Goal: Task Accomplishment & Management: Use online tool/utility

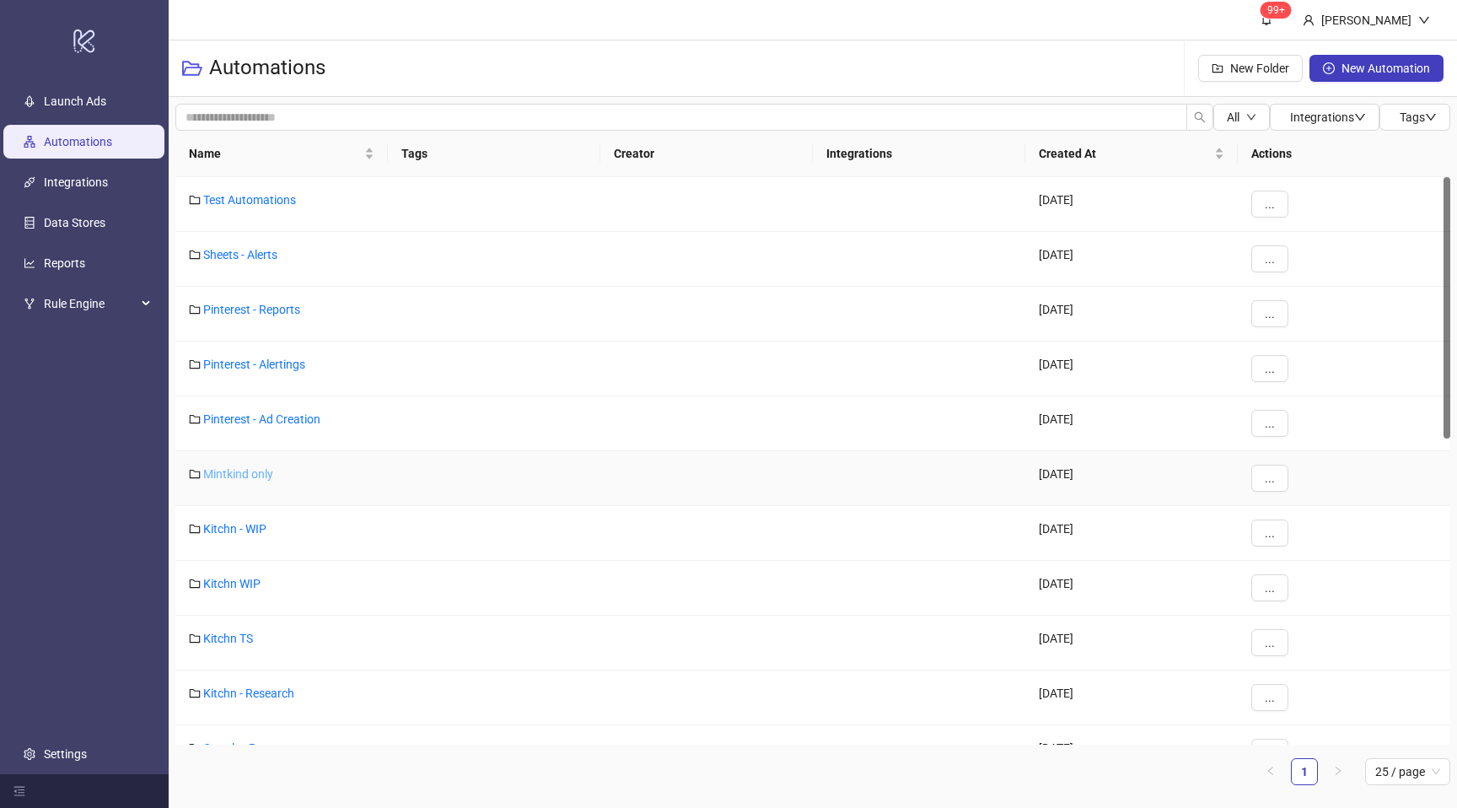
click at [264, 470] on link "Mintkind only" at bounding box center [238, 473] width 70 height 13
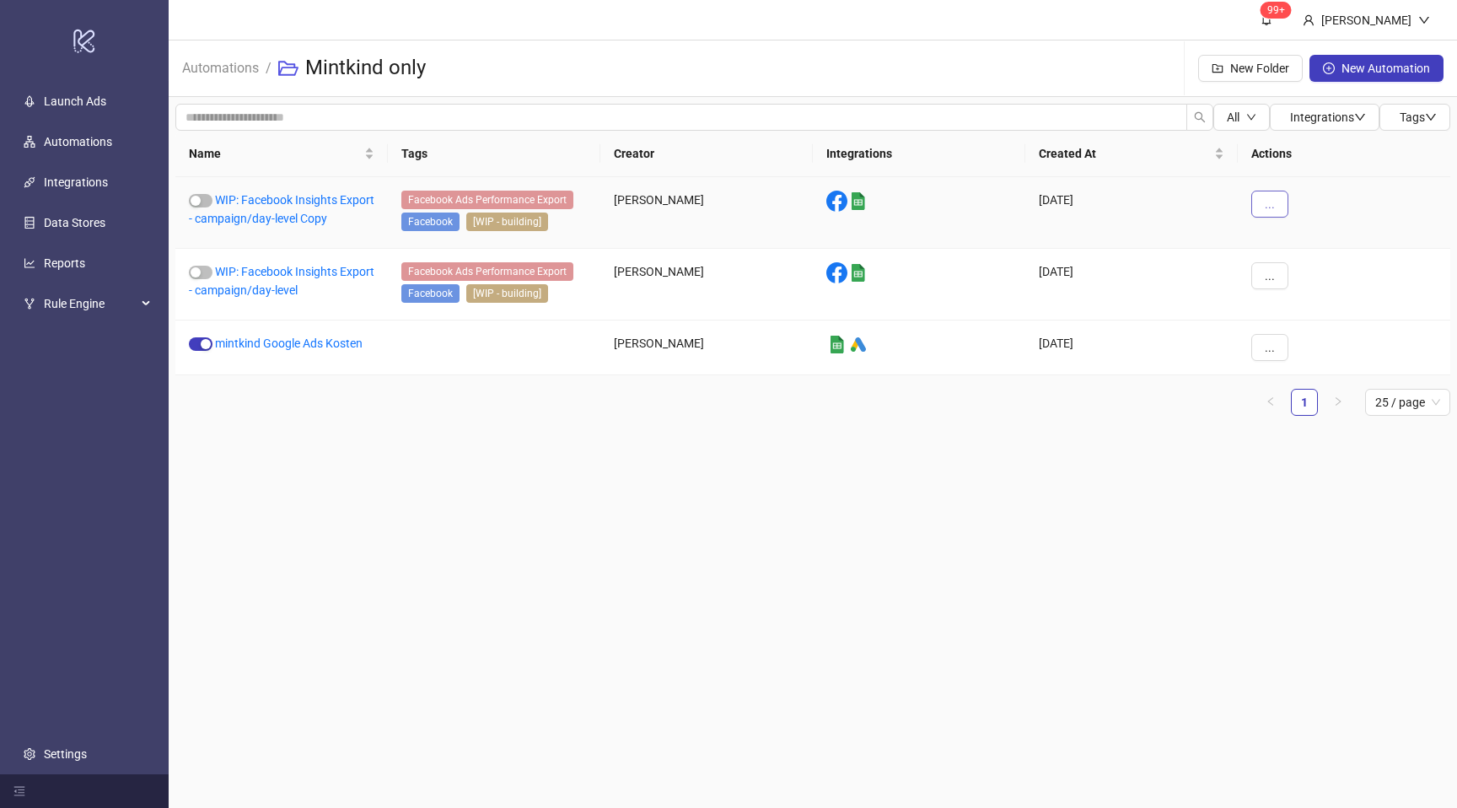
click at [1270, 205] on span "..." at bounding box center [1270, 203] width 10 height 13
click at [1071, 495] on main "99+ Esin Ferek Automations / Mintkind only New Folder New Automation All Integr…" at bounding box center [813, 404] width 1288 height 808
click at [1263, 202] on button "..." at bounding box center [1269, 204] width 37 height 27
click at [1286, 242] on span "View" at bounding box center [1307, 237] width 49 height 19
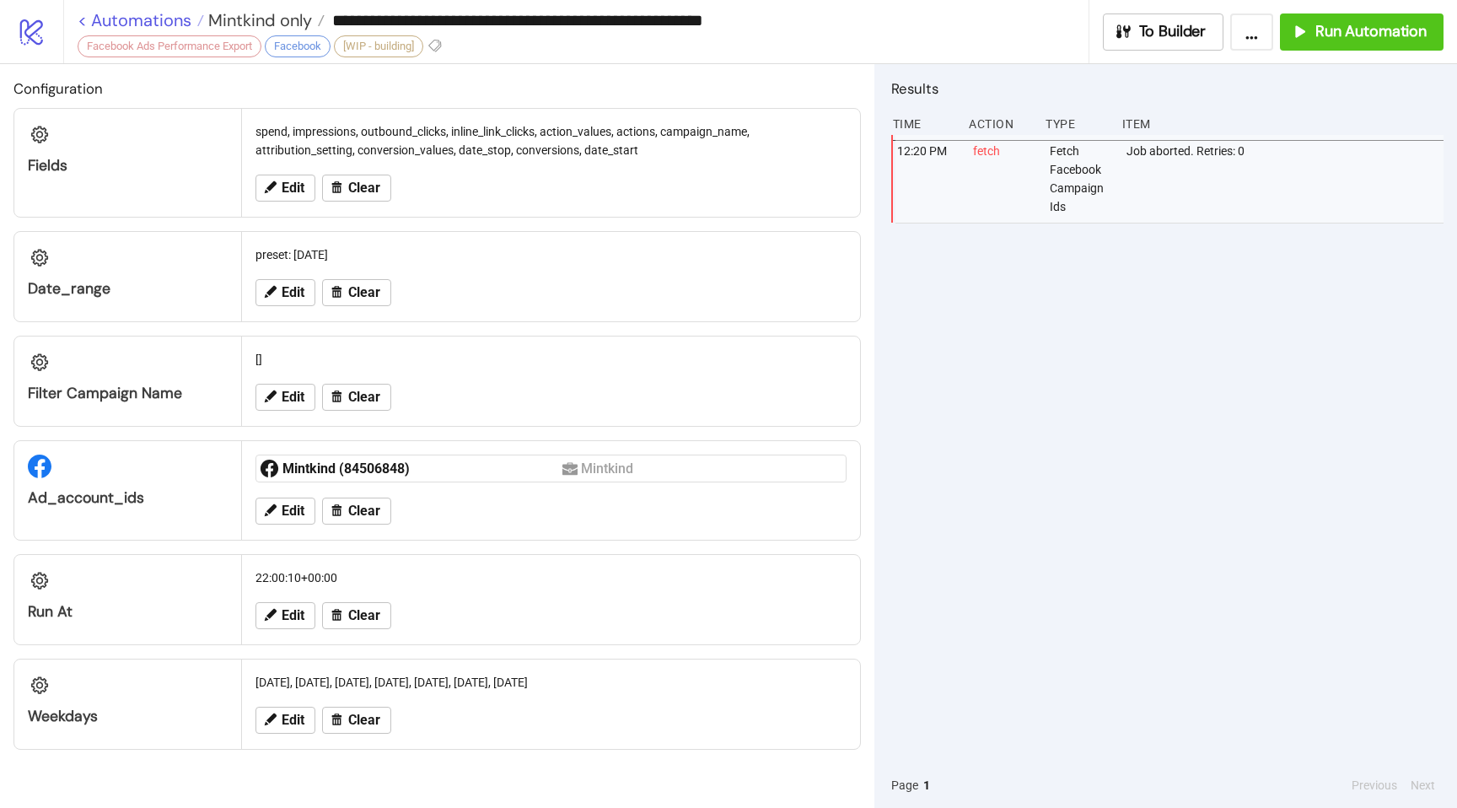
click at [83, 18] on link "< Automations" at bounding box center [141, 20] width 126 height 17
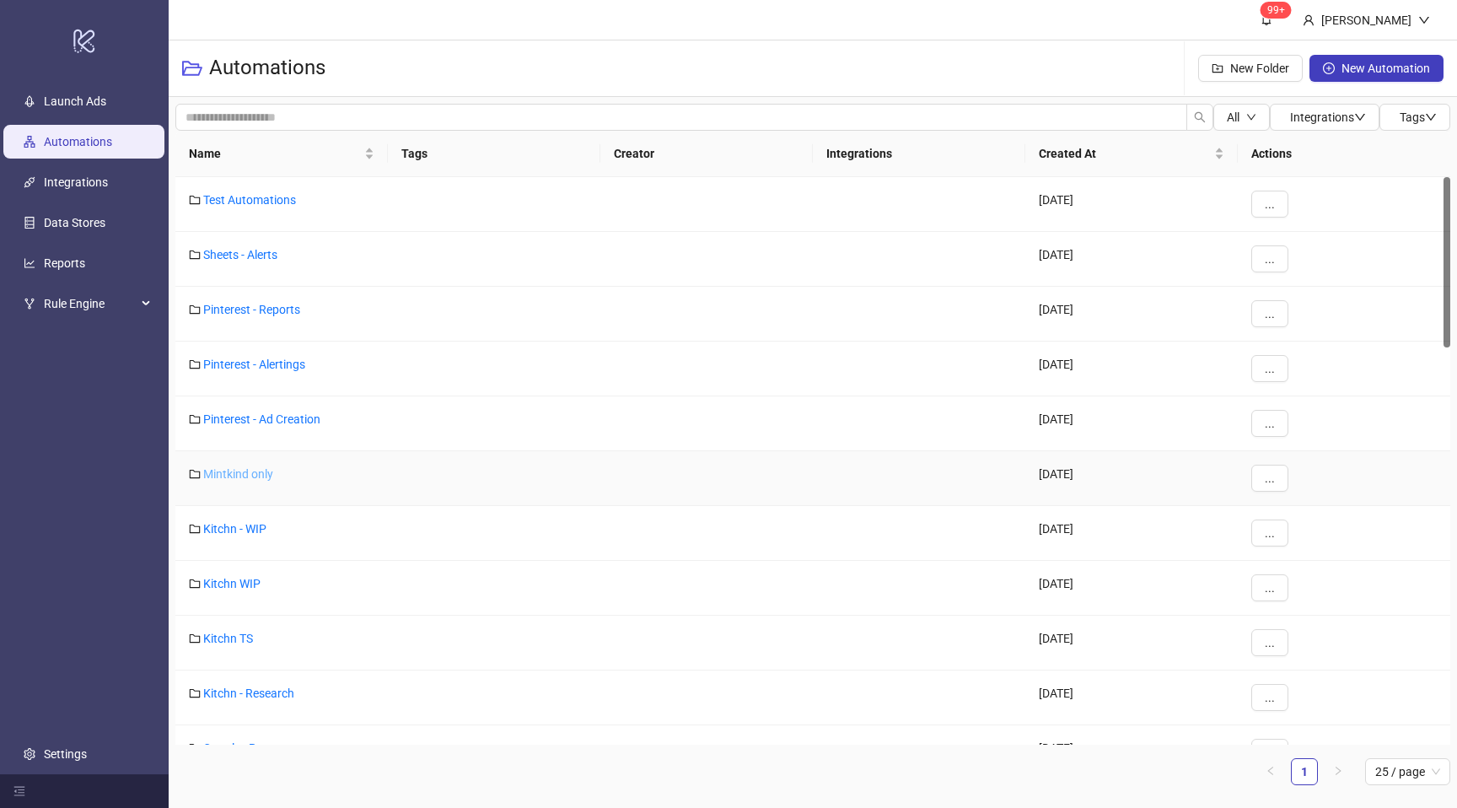
click at [243, 475] on link "Mintkind only" at bounding box center [238, 473] width 70 height 13
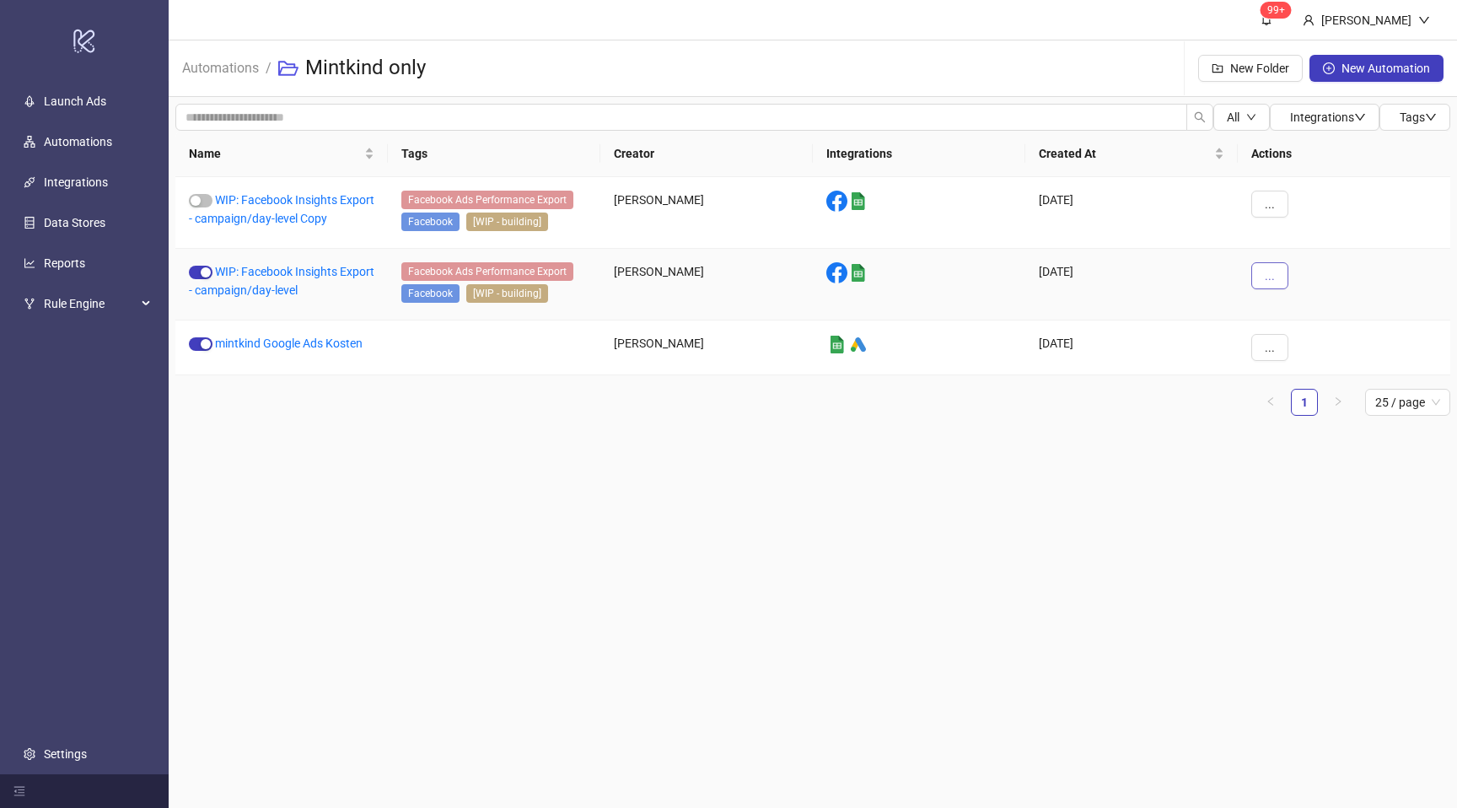
click at [1263, 269] on button "..." at bounding box center [1269, 275] width 37 height 27
click at [1290, 303] on span "View" at bounding box center [1307, 309] width 49 height 19
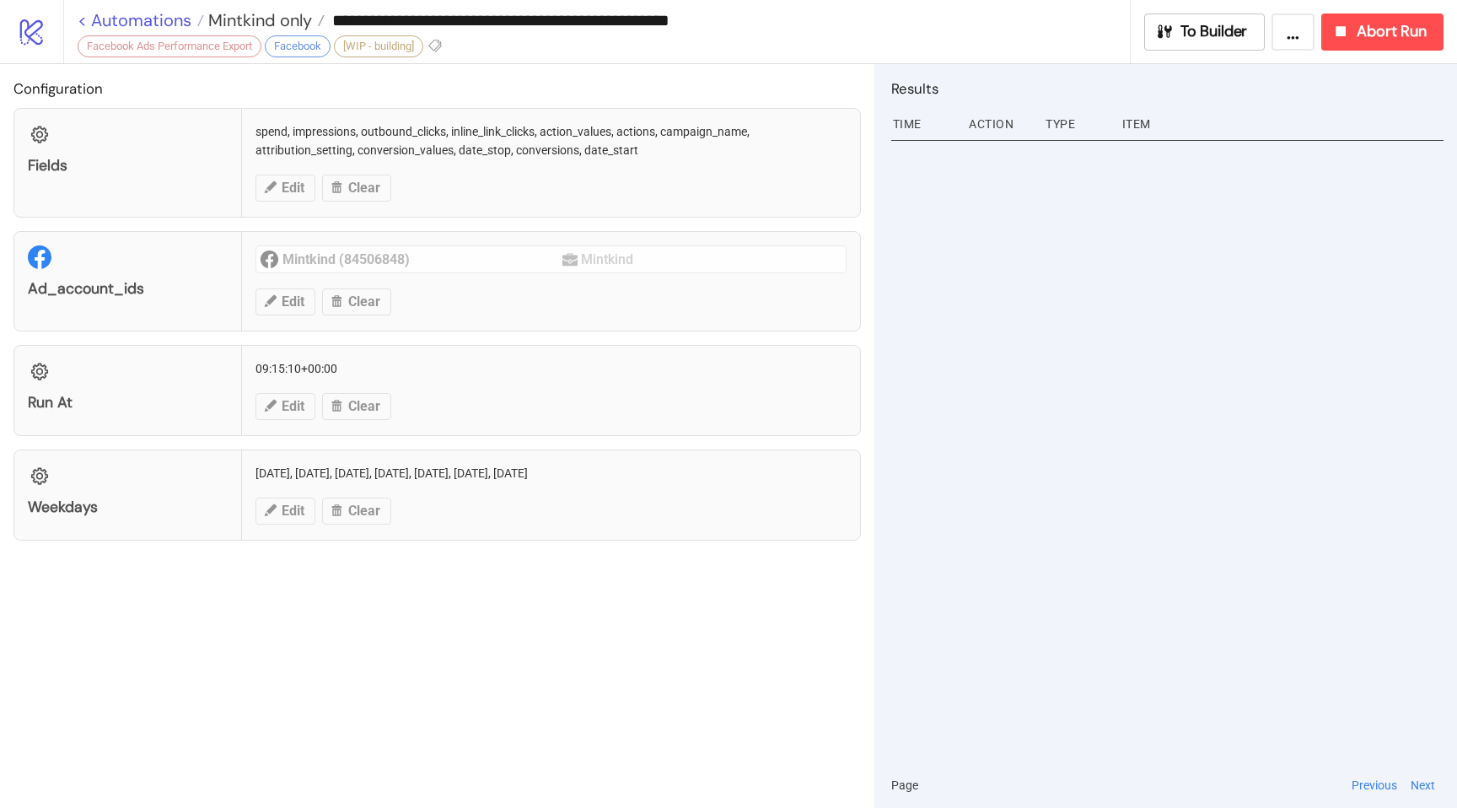
click at [104, 20] on link "< Automations" at bounding box center [141, 20] width 126 height 17
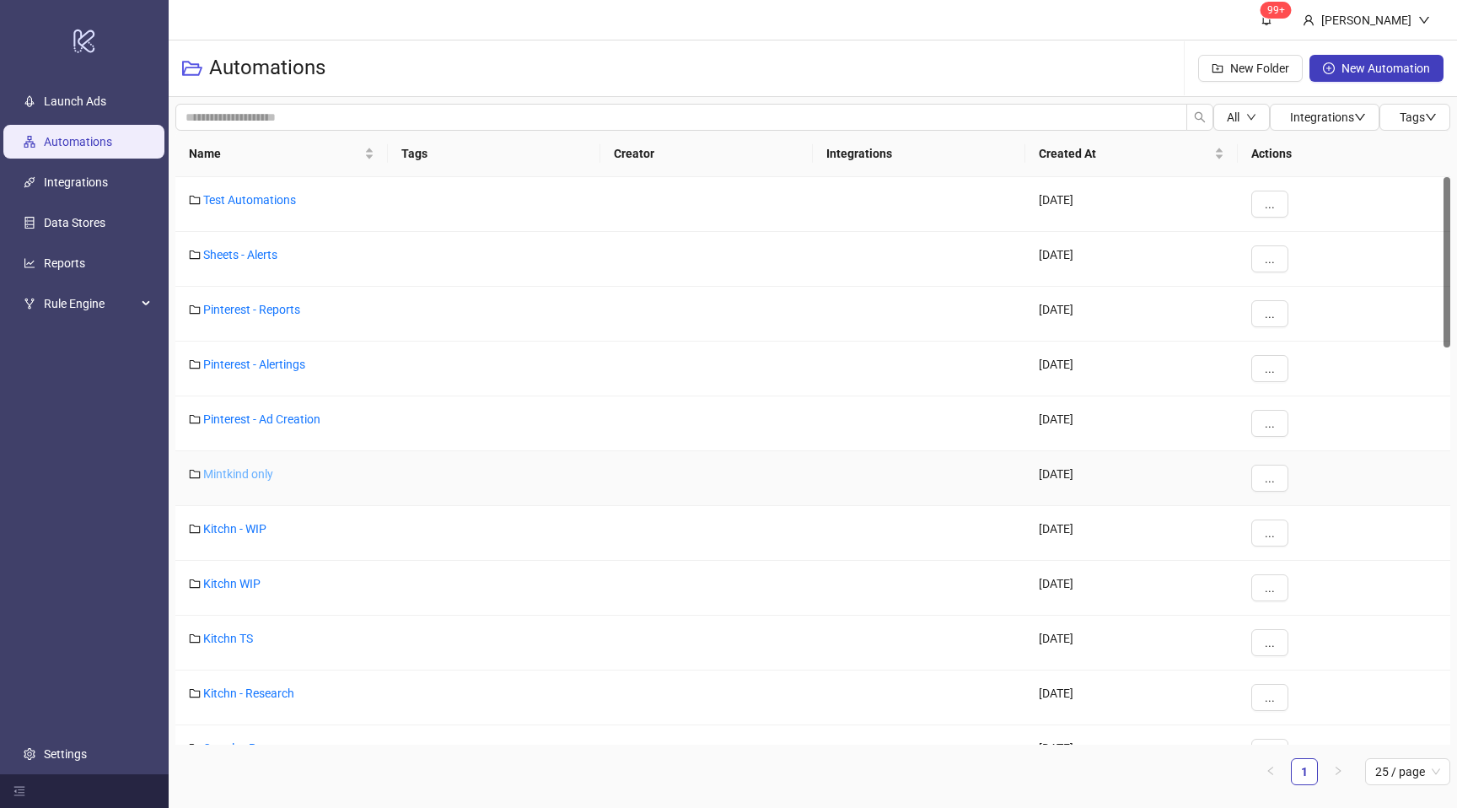
click at [231, 472] on link "Mintkind only" at bounding box center [238, 473] width 70 height 13
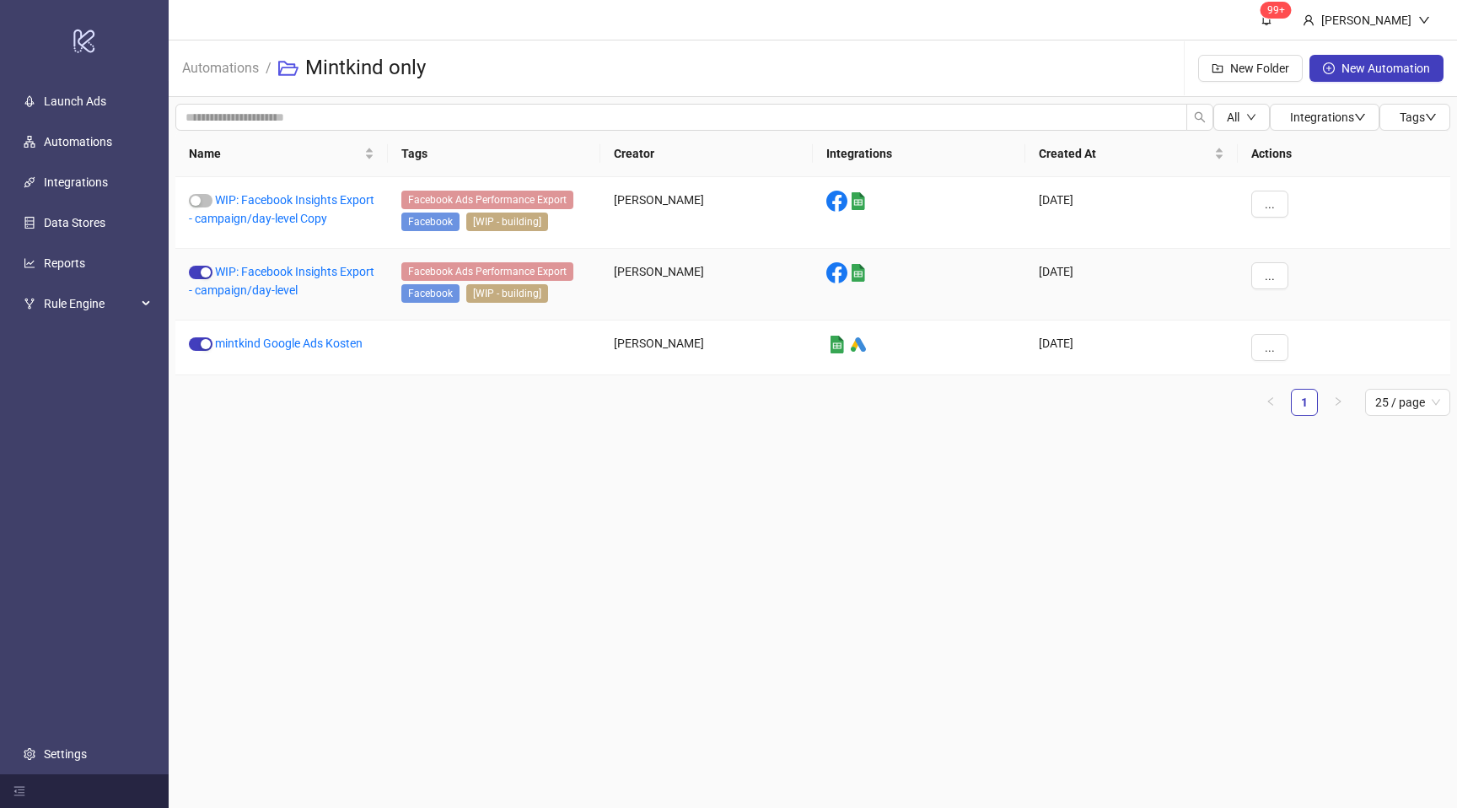
click at [859, 271] on icon at bounding box center [858, 274] width 8 height 6
click at [1017, 486] on main "99+ Esin Ferek Automations / Mintkind only New Folder New Automation All Integr…" at bounding box center [813, 404] width 1288 height 808
click at [1271, 272] on span "..." at bounding box center [1270, 275] width 10 height 13
click at [1310, 334] on span "Build" at bounding box center [1307, 336] width 49 height 19
